Goal: Find specific page/section: Find specific page/section

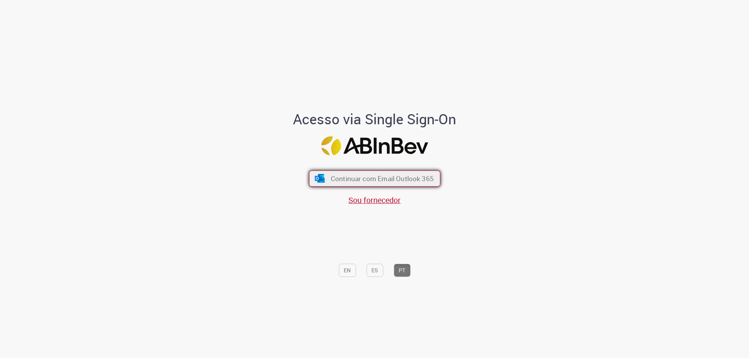
click at [389, 173] on button "Continuar com Email Outlook 365" at bounding box center [374, 179] width 131 height 16
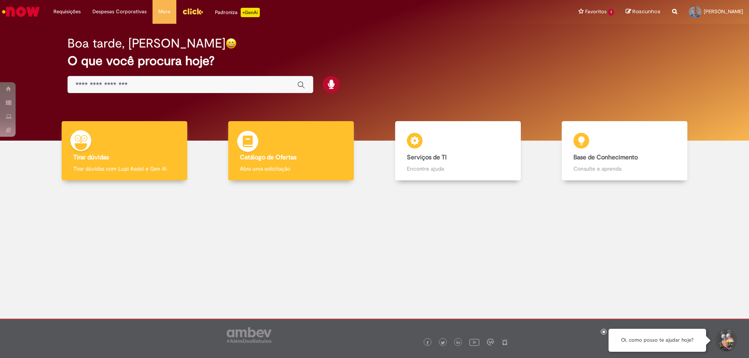
click at [241, 158] on b "Catálogo de Ofertas" at bounding box center [268, 158] width 57 height 8
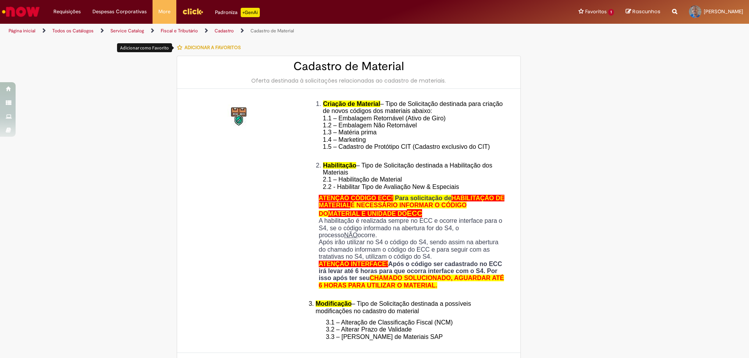
click at [178, 48] on icon "button" at bounding box center [179, 47] width 5 height 5
click at [572, 12] on li "Favoritos 2 Exibir todos os Favoritos Cadastro de Material [GEOGRAPHIC_DATA]" at bounding box center [596, 11] width 48 height 23
